Goal: Use online tool/utility: Utilize a website feature to perform a specific function

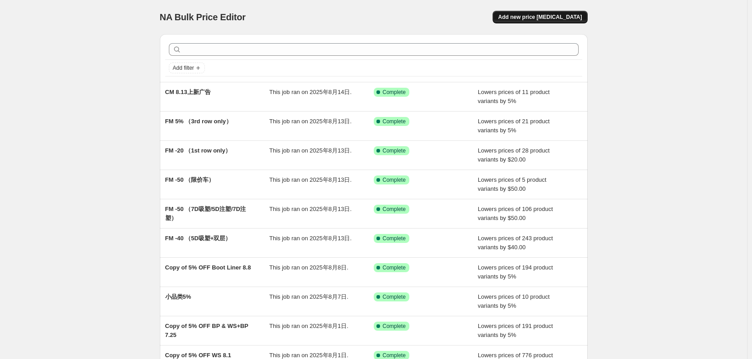
click at [568, 18] on span "Add new price [MEDICAL_DATA]" at bounding box center [540, 17] width 84 height 7
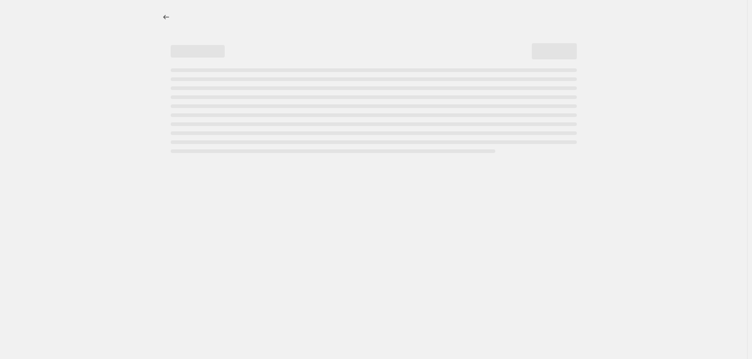
select select "percentage"
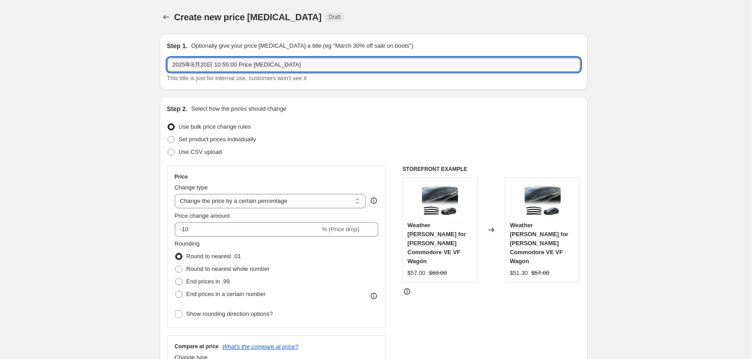
drag, startPoint x: 50, startPoint y: 40, endPoint x: -37, endPoint y: 29, distance: 88.1
click at [0, 29] on html "Home Settings Plans Skip to content Create new price [MEDICAL_DATA]. This page …" at bounding box center [376, 179] width 752 height 359
type input "FM H6 -50"
click at [275, 200] on select "Change the price to a certain amount Change the price by a certain amount Chang…" at bounding box center [270, 201] width 191 height 14
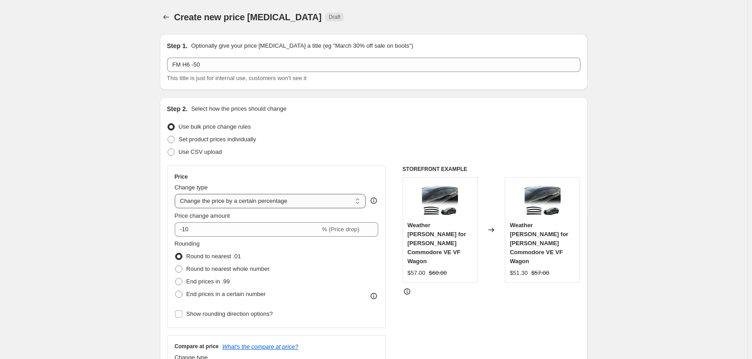
select select "by"
click at [177, 194] on select "Change the price to a certain amount Change the price by a certain amount Chang…" at bounding box center [270, 201] width 191 height 14
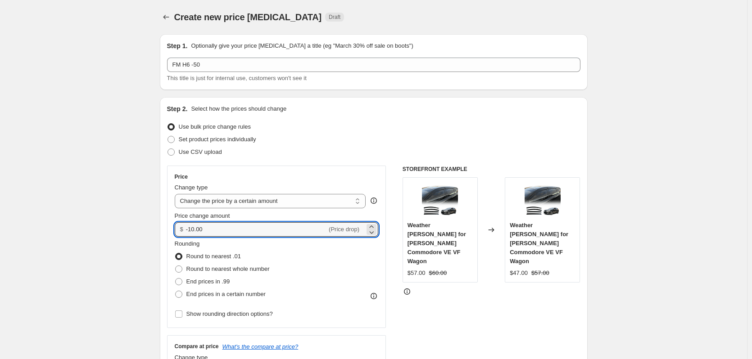
drag, startPoint x: 190, startPoint y: 230, endPoint x: 274, endPoint y: 241, distance: 84.5
click at [274, 241] on div "Price Change type Change the price to a certain amount Change the price by a ce…" at bounding box center [277, 246] width 204 height 147
type input "-0"
type input "-50.00"
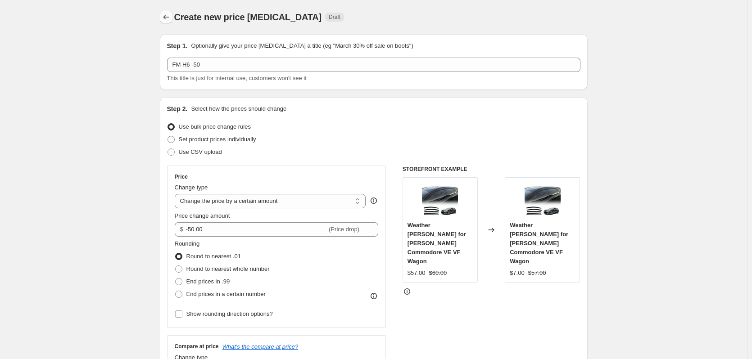
click at [171, 18] on icon "Price change jobs" at bounding box center [166, 17] width 9 height 9
